Goal: Navigation & Orientation: Find specific page/section

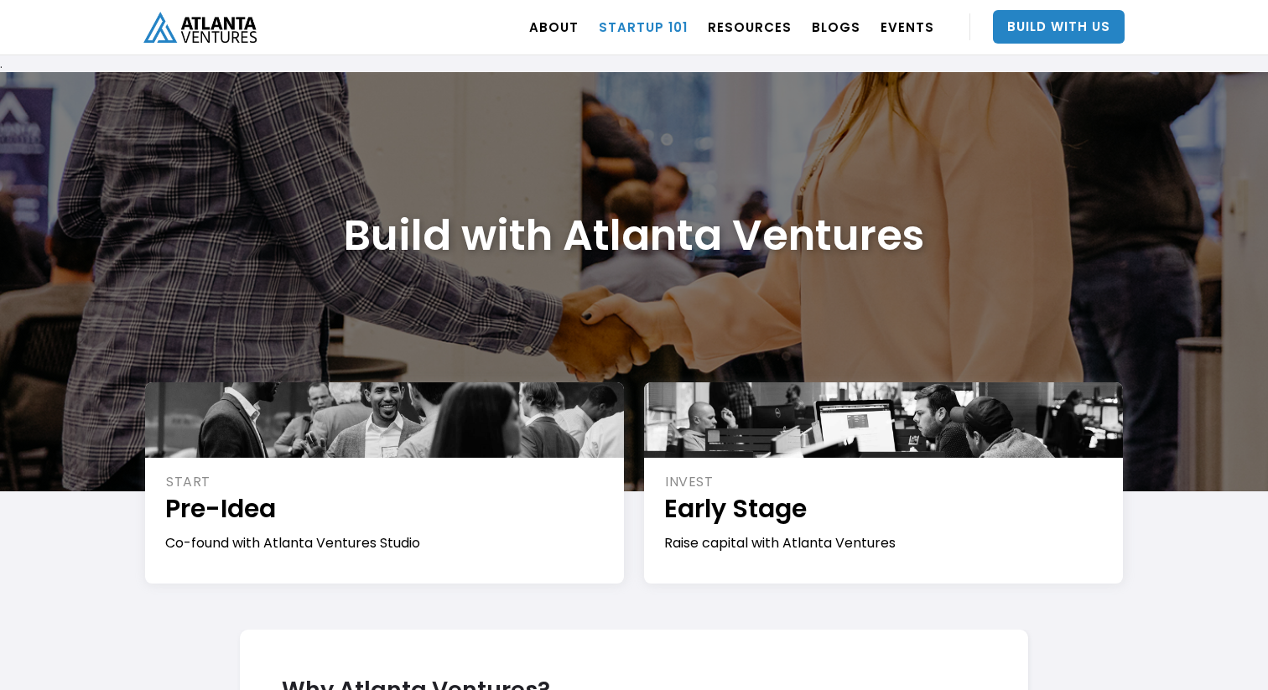
click at [656, 23] on link "Startup 101" at bounding box center [643, 26] width 89 height 47
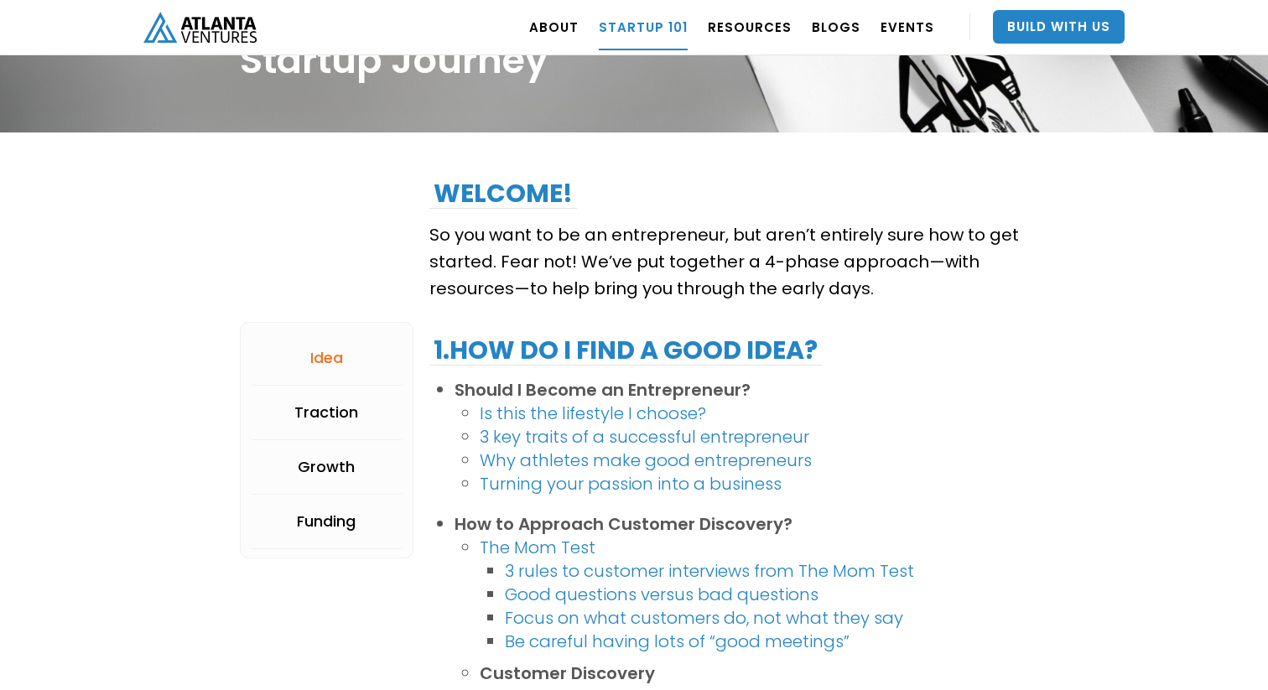
scroll to position [154, 0]
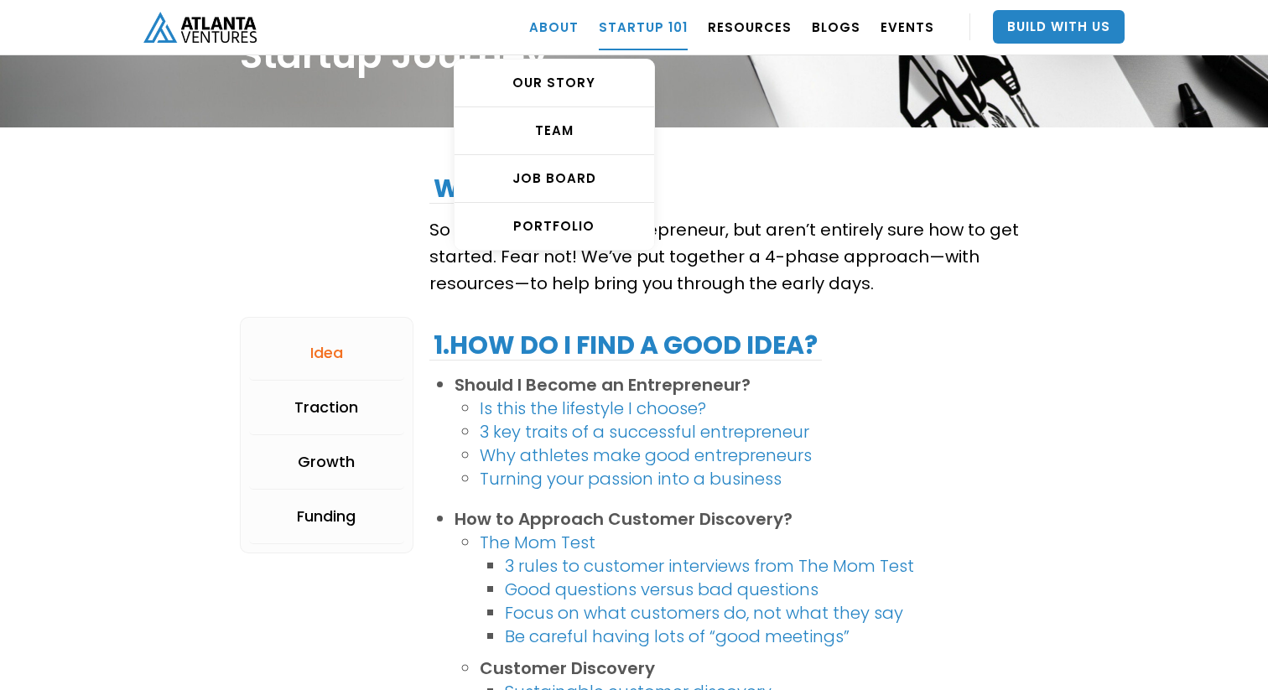
click at [568, 15] on link "ABOUT" at bounding box center [553, 26] width 49 height 47
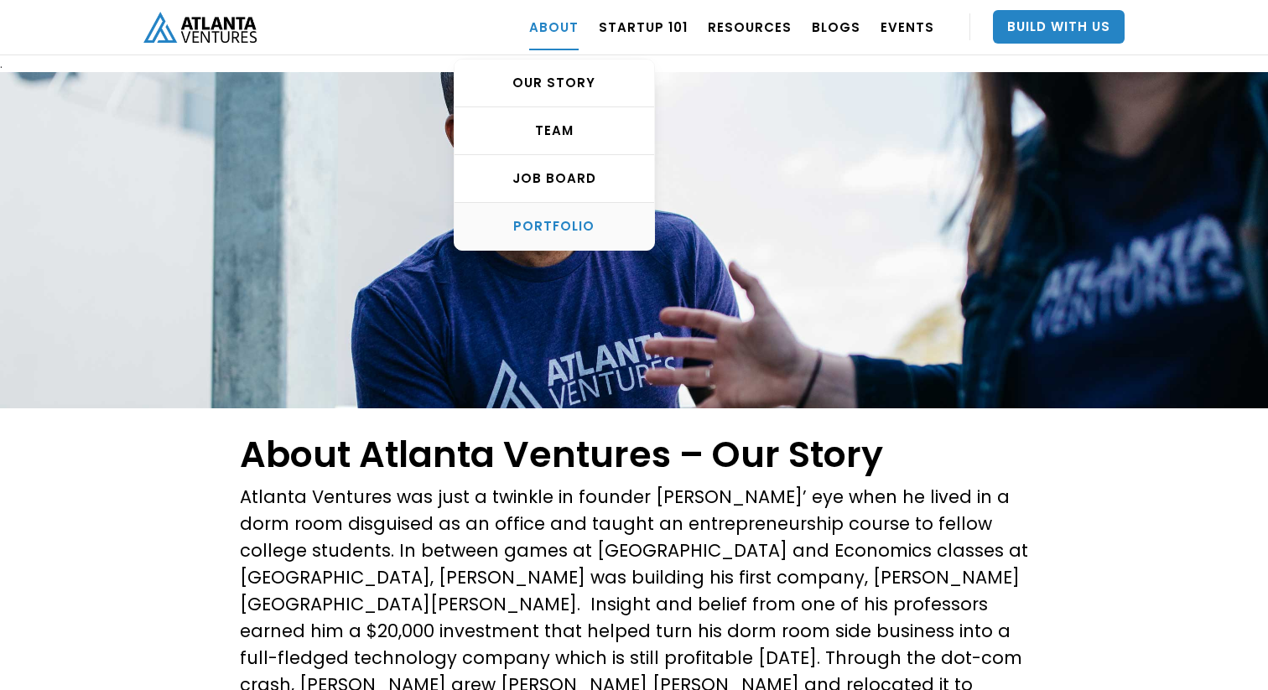
click at [582, 220] on div "PORTFOLIO" at bounding box center [554, 226] width 200 height 17
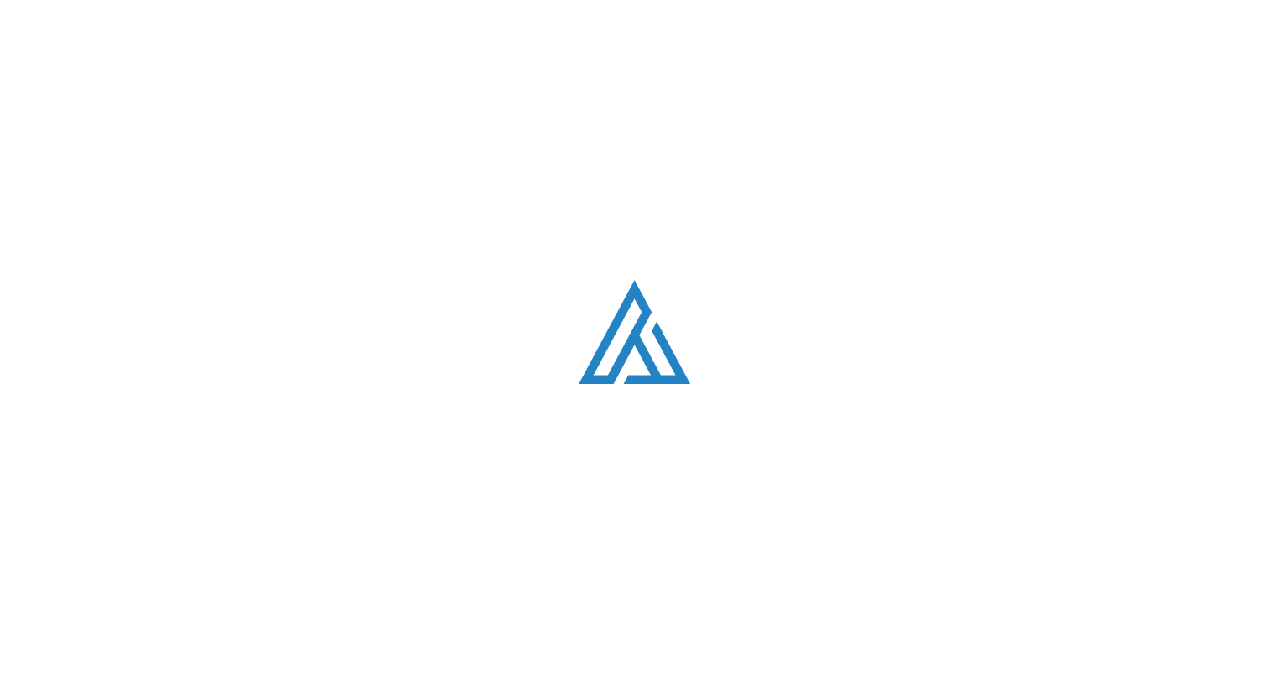
scroll to position [1020, 0]
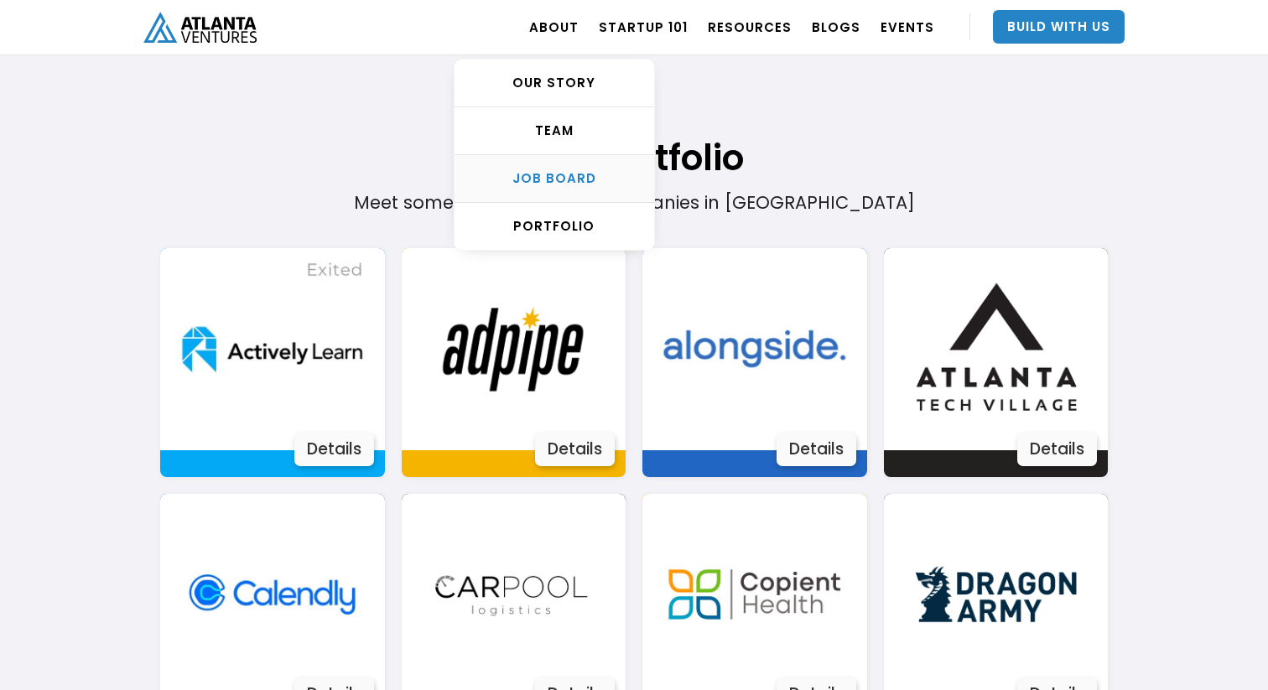
click at [561, 189] on link "Job Board" at bounding box center [554, 179] width 200 height 48
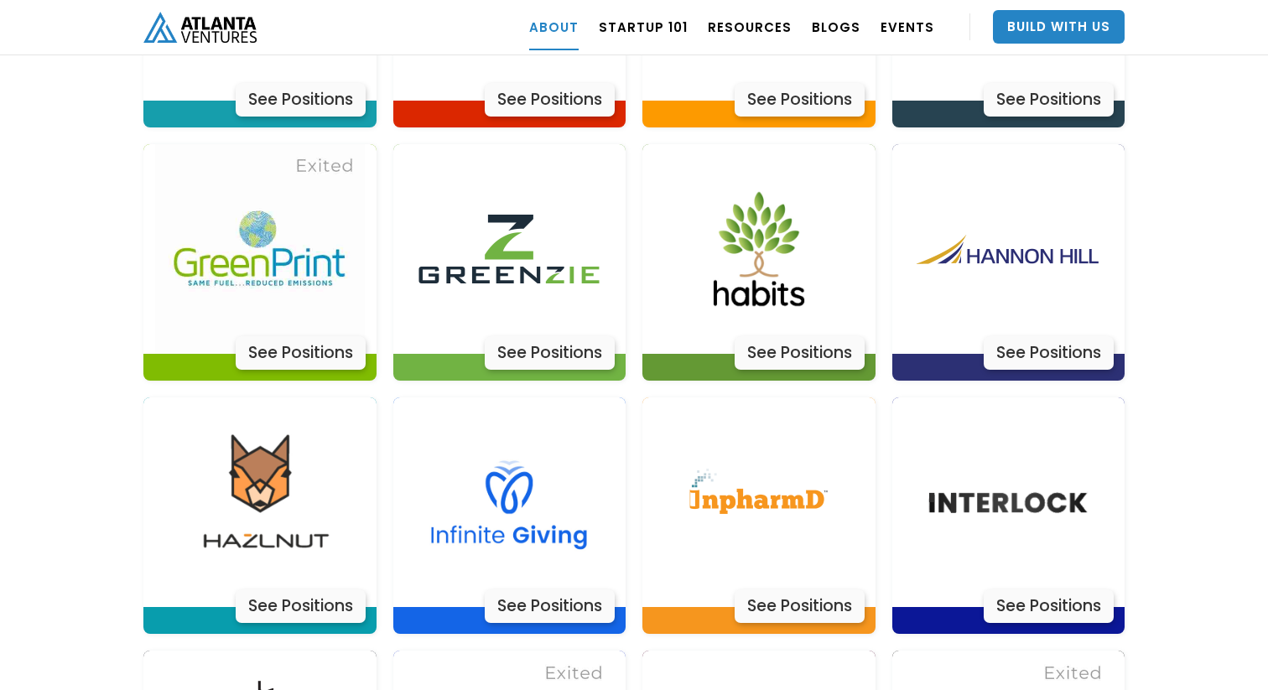
scroll to position [4139, 0]
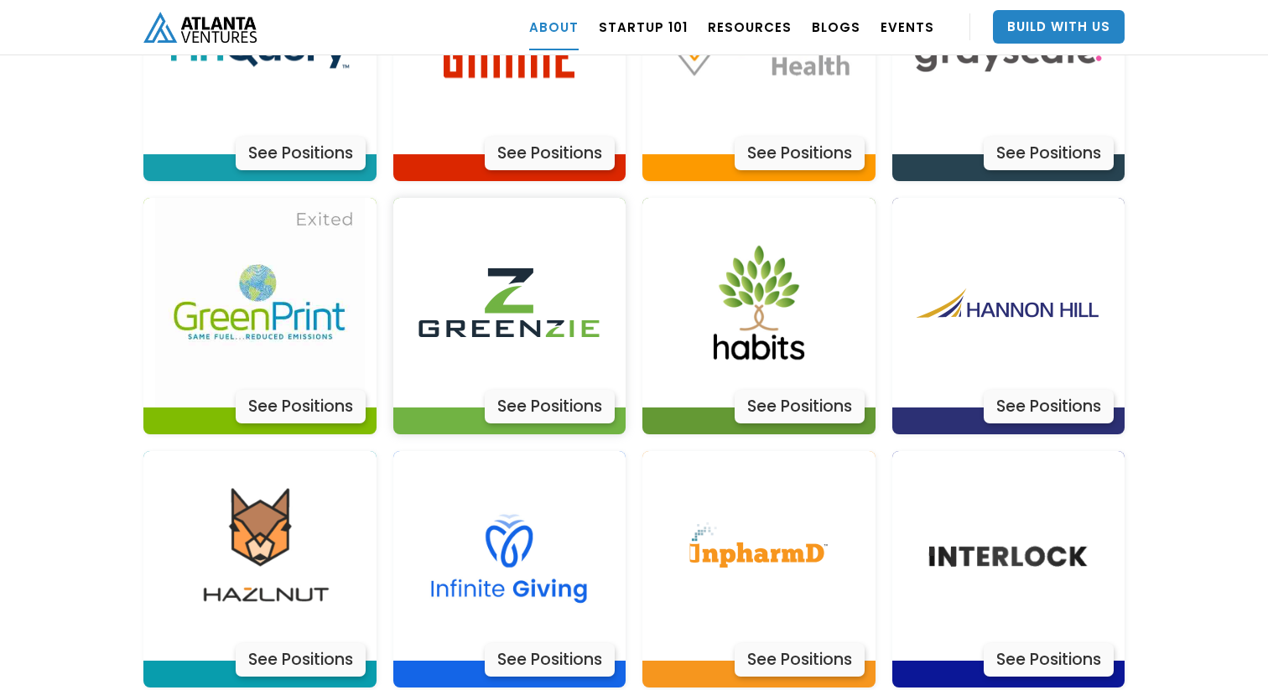
click at [552, 390] on div "See Positions" at bounding box center [550, 407] width 130 height 34
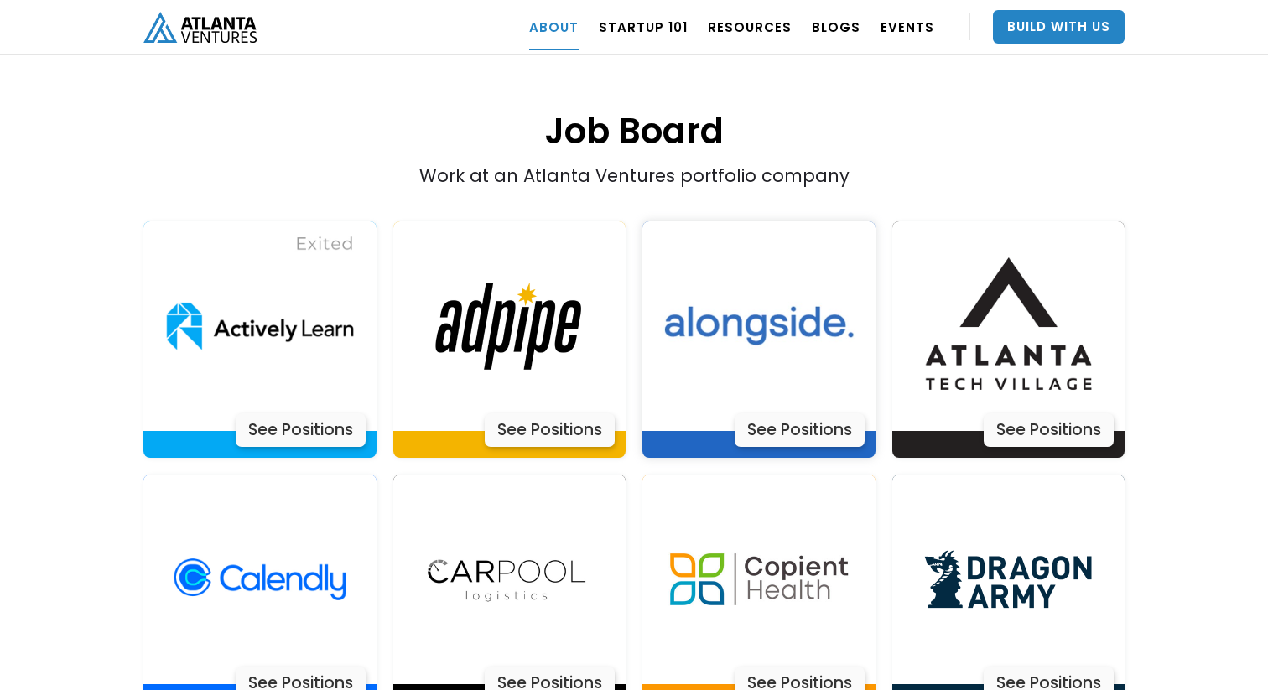
scroll to position [3355, 0]
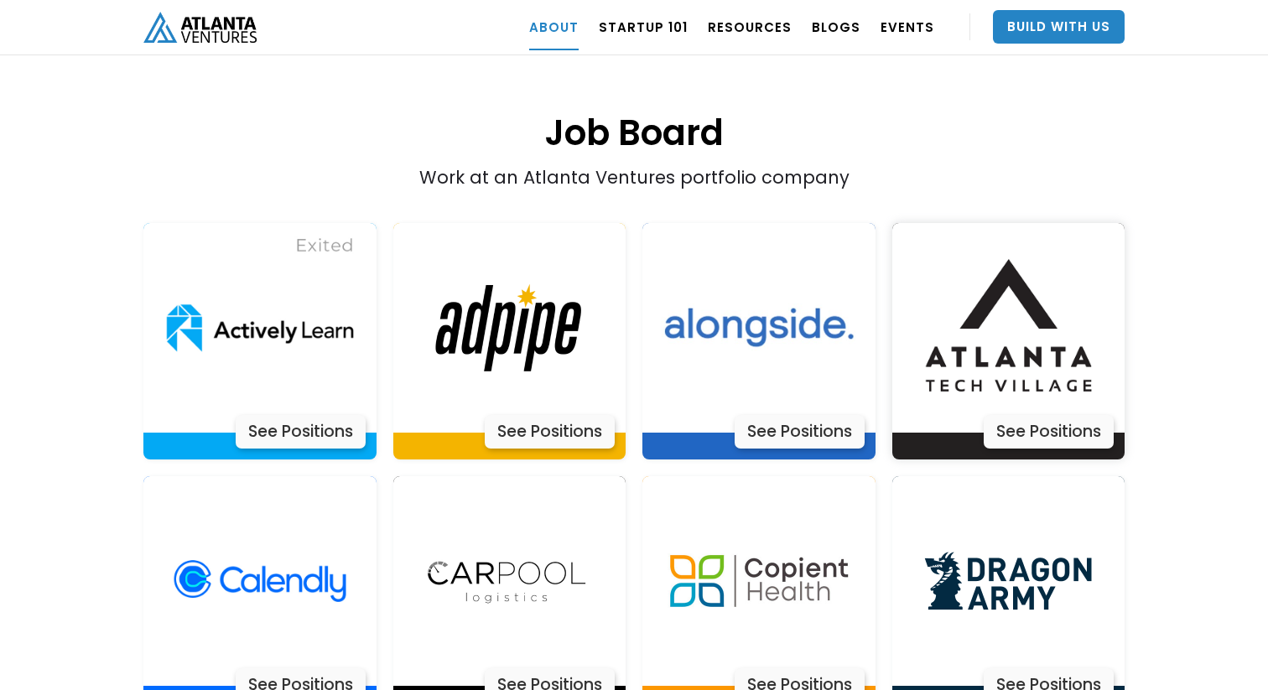
click at [1064, 415] on div "See Positions" at bounding box center [1048, 432] width 130 height 34
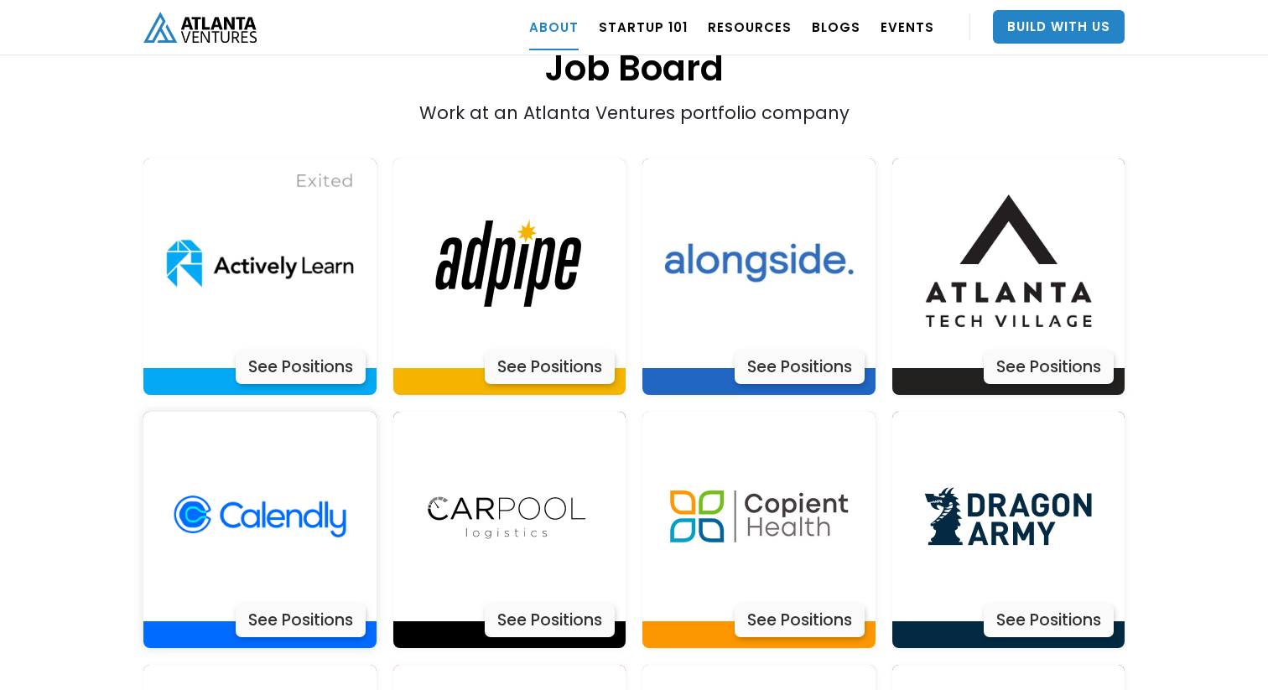
scroll to position [3421, 0]
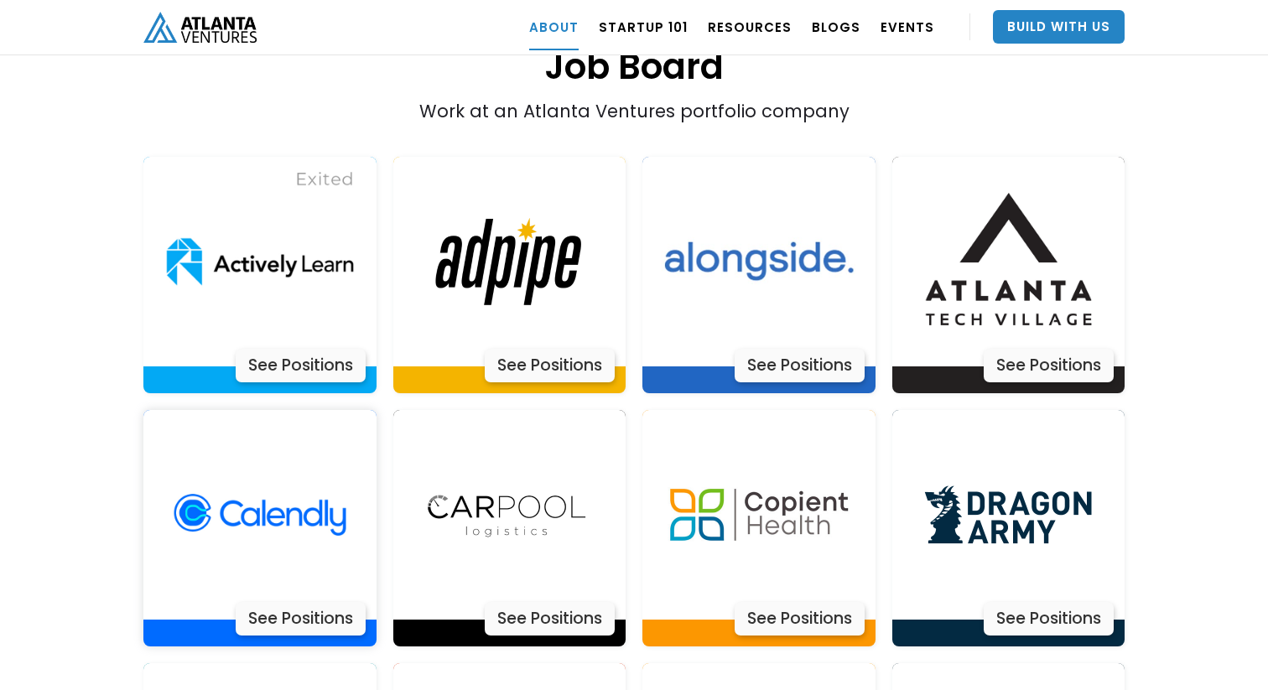
click at [293, 602] on div "See Positions" at bounding box center [301, 619] width 130 height 34
